Goal: Go to known website: Access a specific website the user already knows

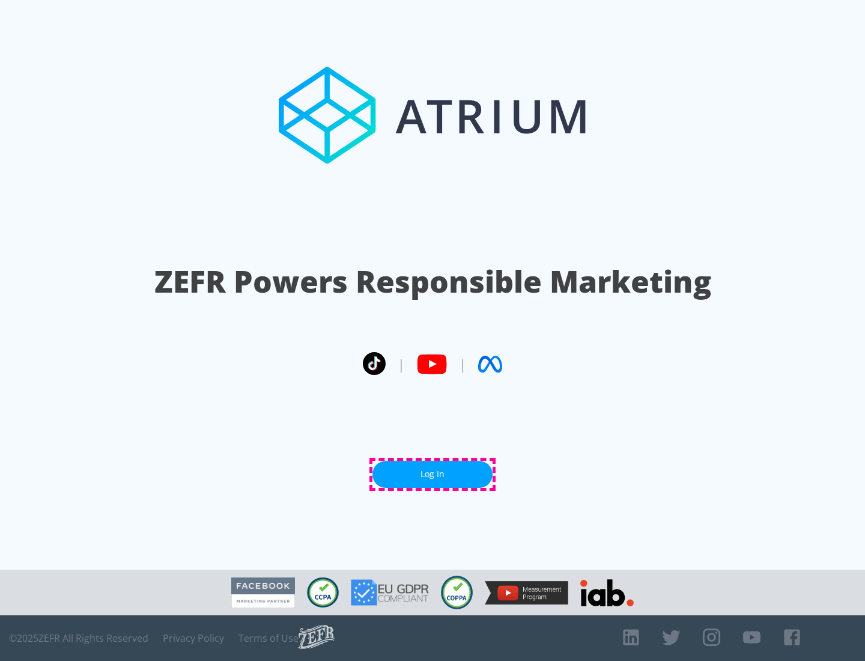
click at [432, 474] on link "Log In" at bounding box center [432, 474] width 120 height 27
